Goal: Task Accomplishment & Management: Manage account settings

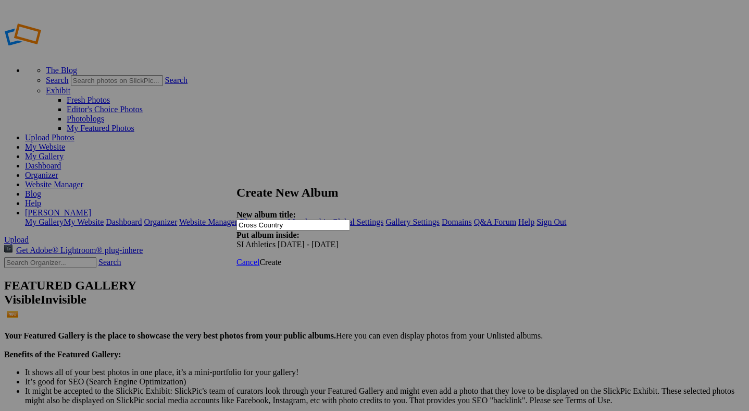
type input "Cross Country"
click at [281, 257] on span "Create" at bounding box center [270, 261] width 22 height 9
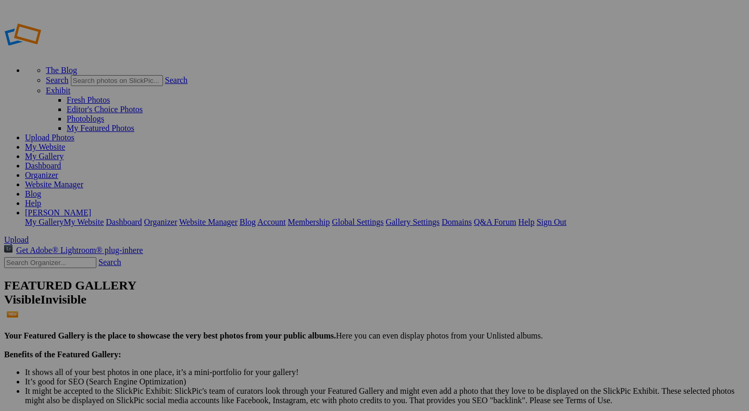
drag, startPoint x: 65, startPoint y: 156, endPoint x: 61, endPoint y: 183, distance: 27.3
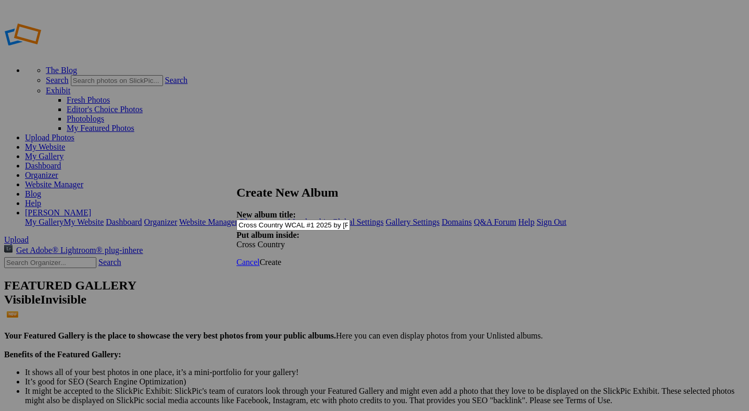
scroll to position [0, 13]
type input "Cross Country WCAL #1 2025 by [PERSON_NAME]"
click at [281, 257] on span "Create" at bounding box center [270, 261] width 22 height 9
